Goal: Information Seeking & Learning: Check status

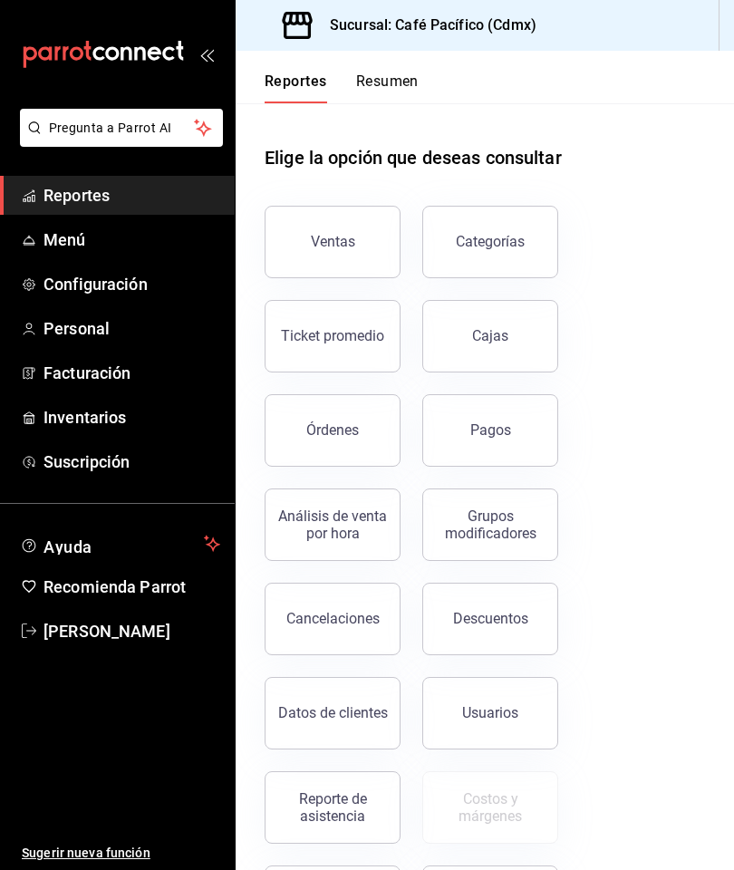
click at [356, 243] on button "Ventas" at bounding box center [333, 242] width 136 height 73
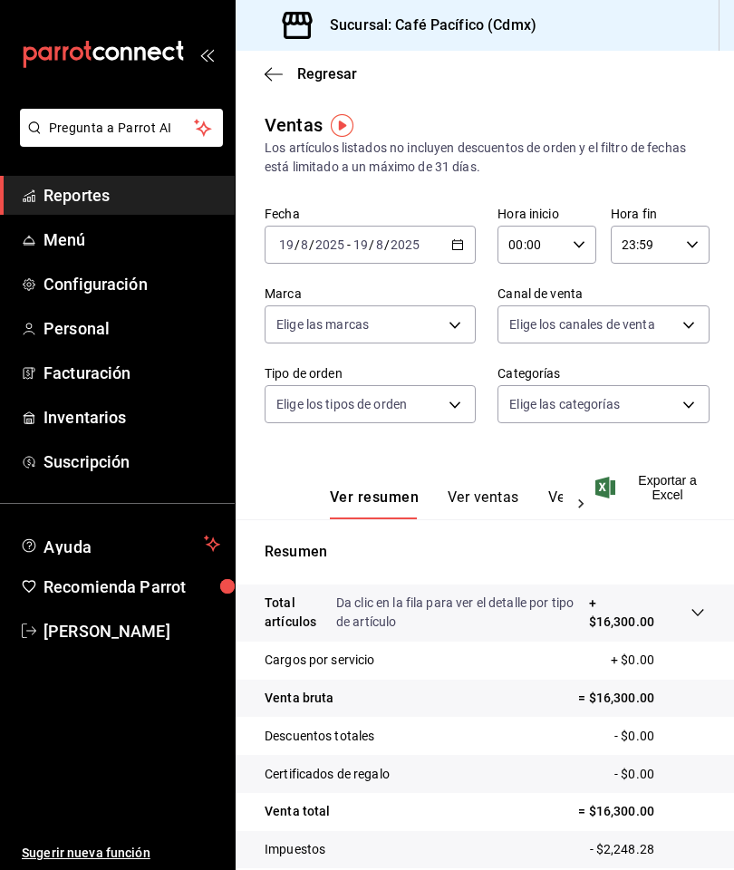
click at [149, 238] on span "Menú" at bounding box center [132, 239] width 177 height 24
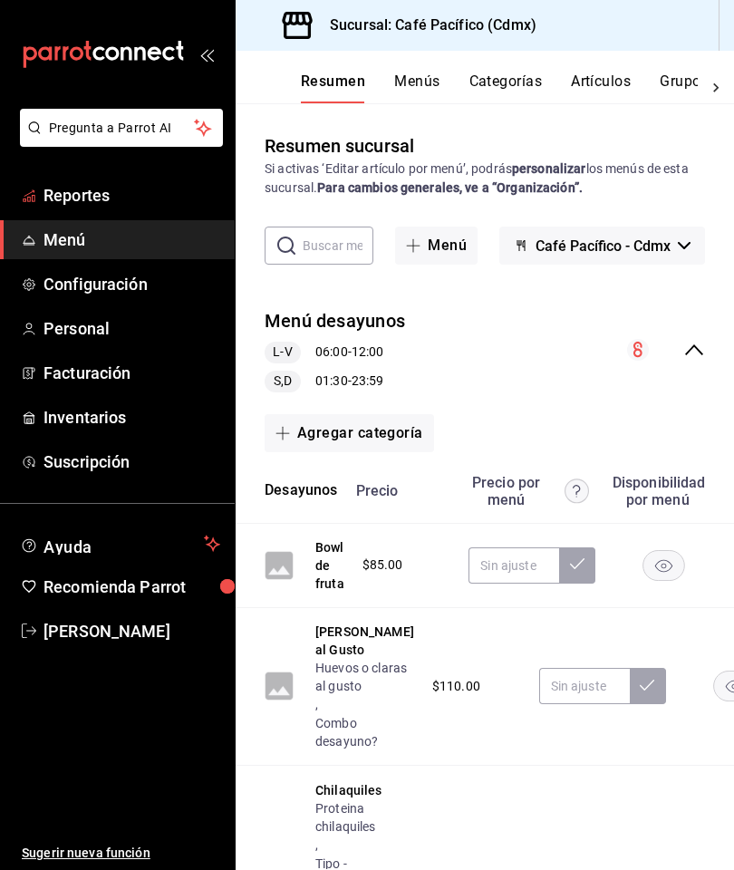
click at [122, 189] on span "Reportes" at bounding box center [132, 195] width 177 height 24
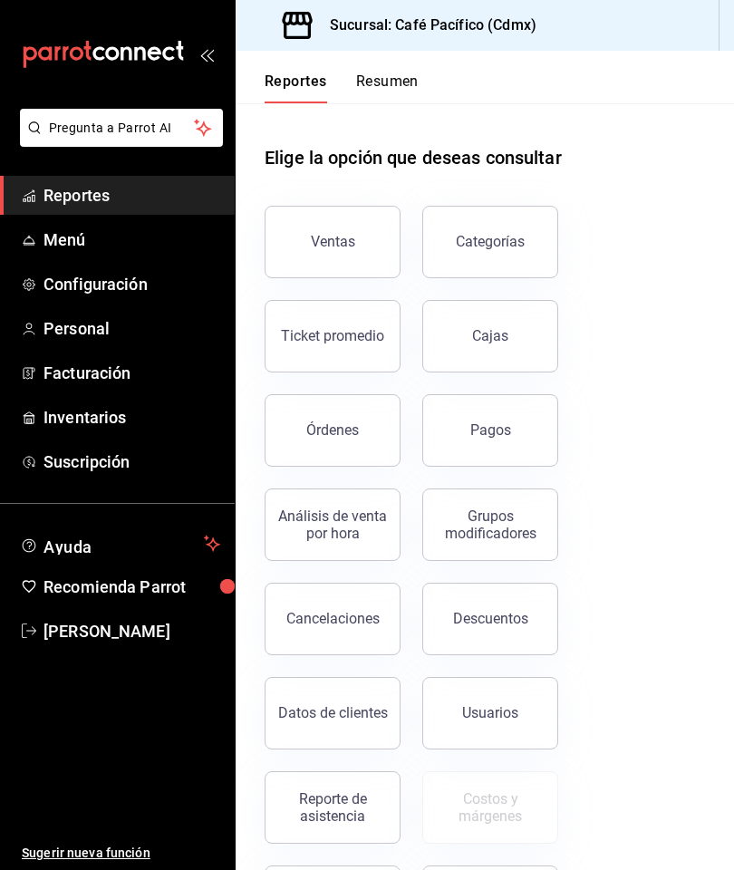
click at [525, 424] on button "Pagos" at bounding box center [490, 430] width 136 height 73
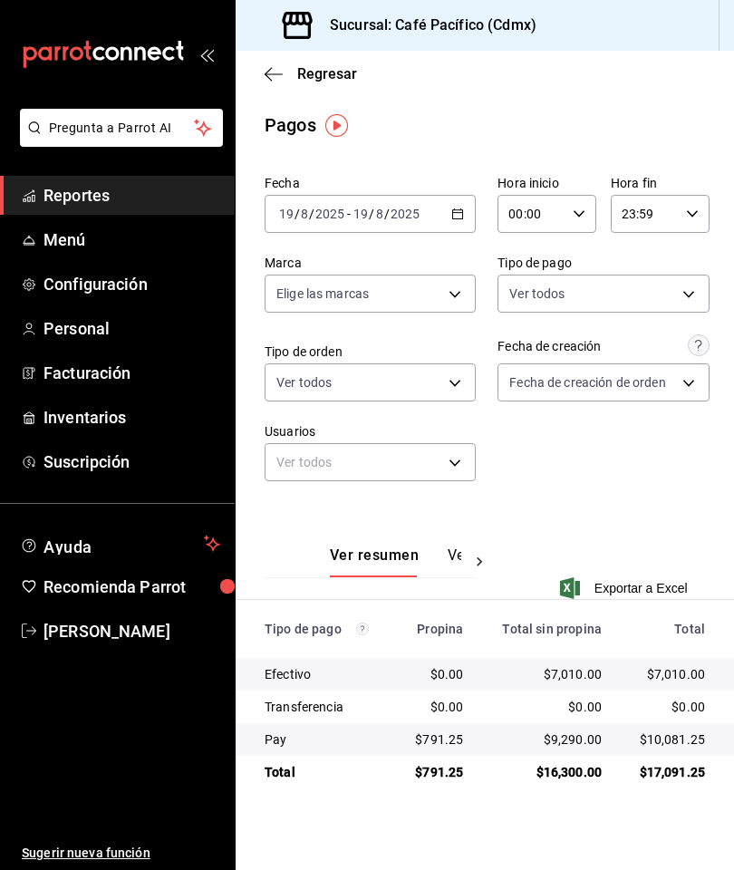
click at [118, 187] on span "Reportes" at bounding box center [132, 195] width 177 height 24
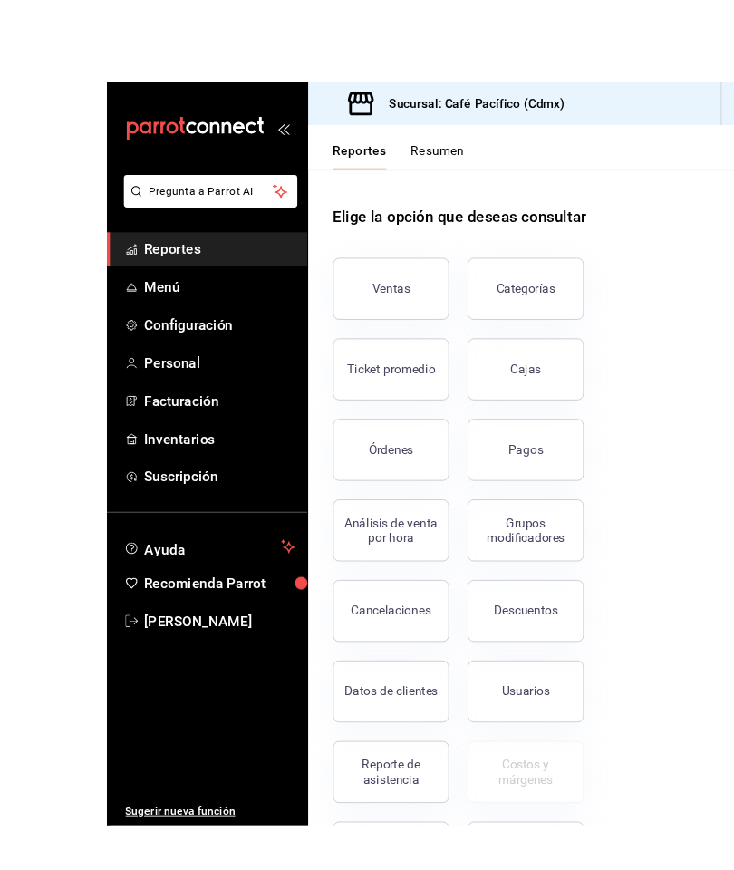
scroll to position [34, 0]
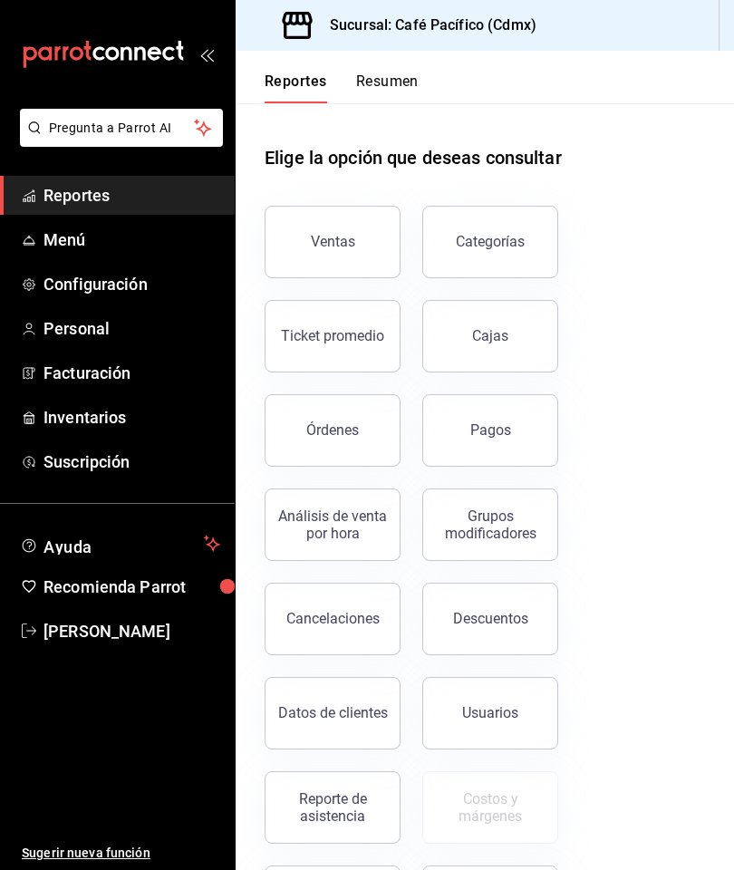
click at [518, 412] on button "Pagos" at bounding box center [490, 430] width 136 height 73
